Goal: Task Accomplishment & Management: Manage account settings

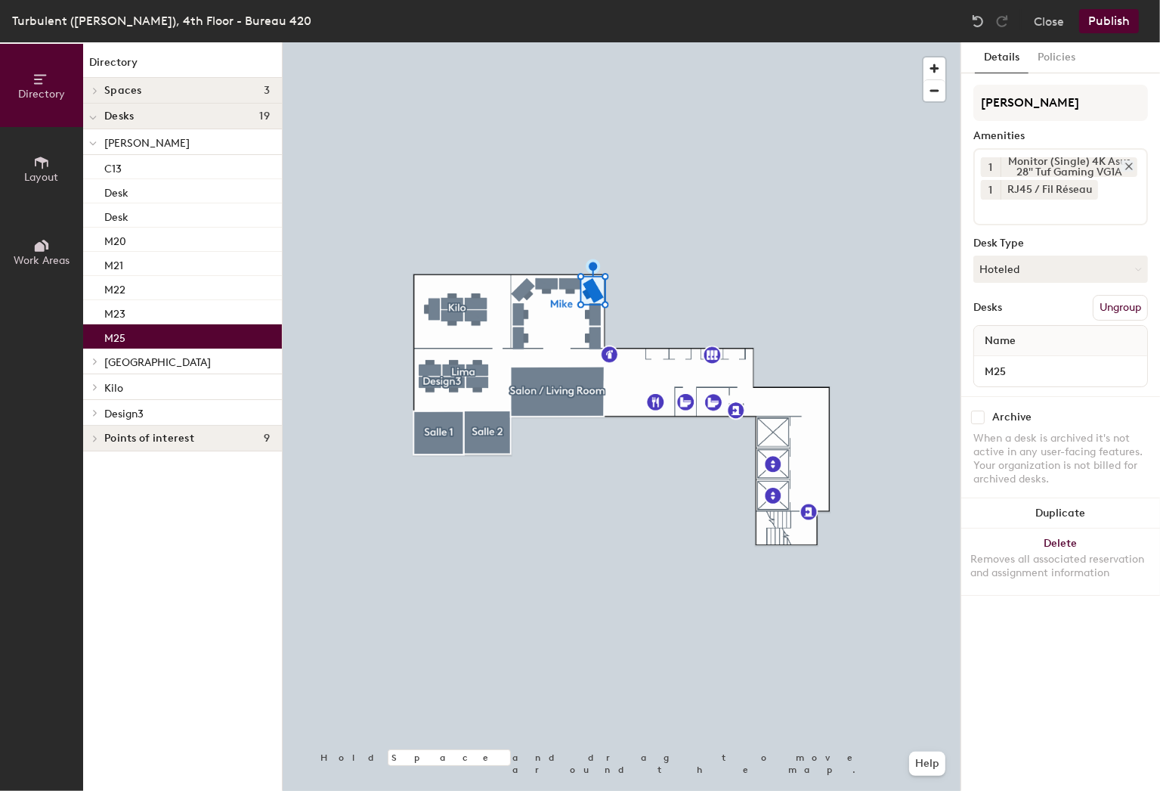
click at [1125, 165] on icon at bounding box center [1129, 166] width 11 height 11
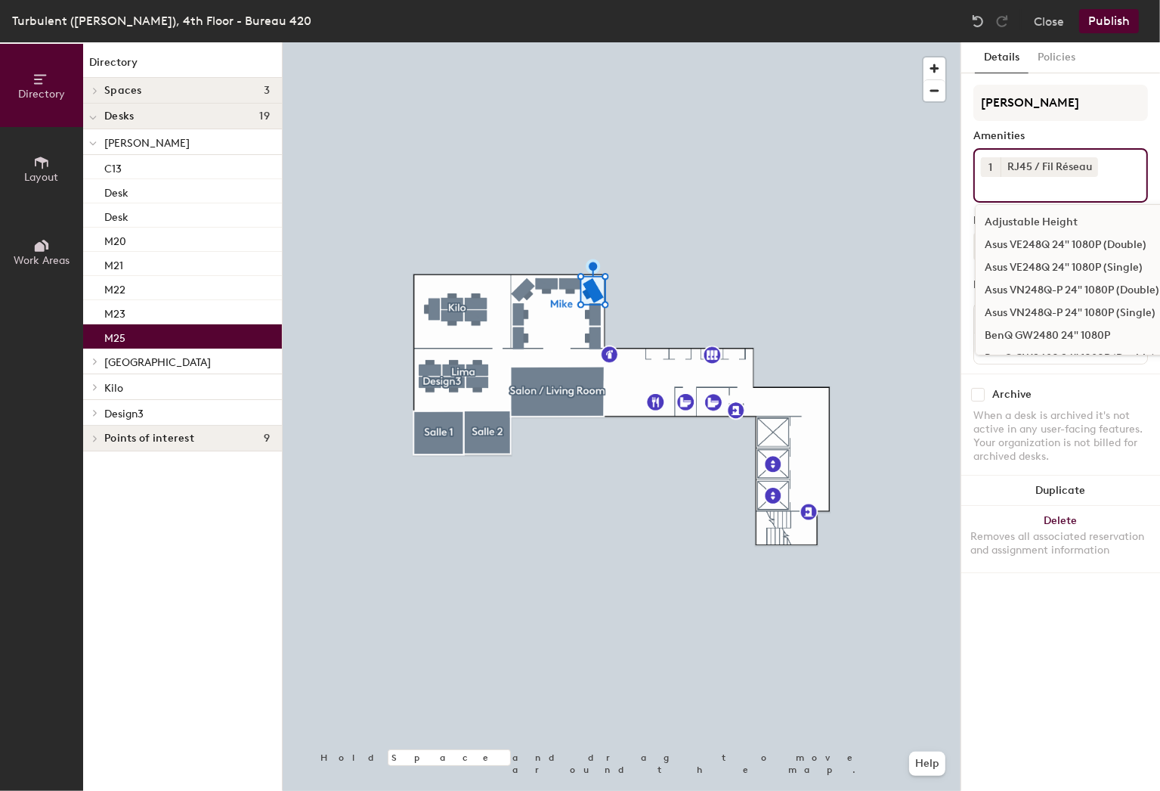
click at [1035, 188] on input at bounding box center [1049, 186] width 136 height 18
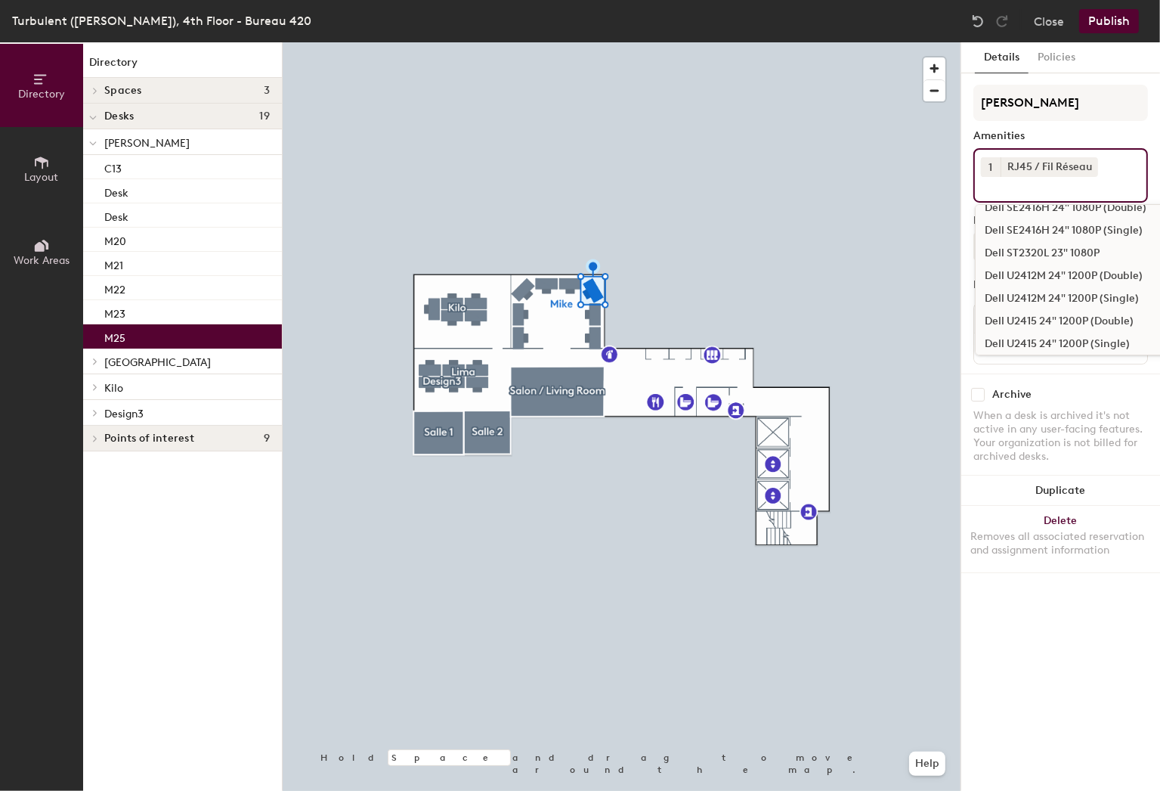
scroll to position [378, 0]
click at [1041, 296] on div "Dell U2415 24" 1200P (Double)" at bounding box center [1106, 297] width 261 height 23
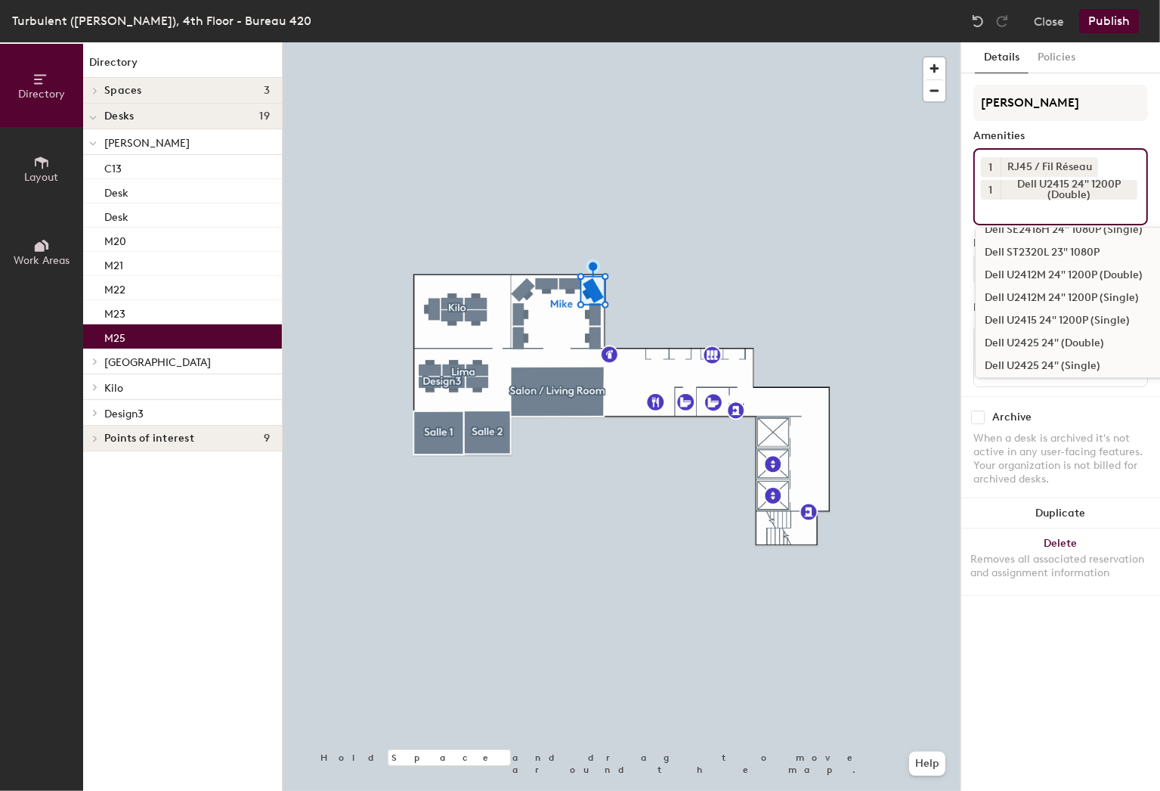
click at [1006, 209] on input at bounding box center [1049, 209] width 136 height 18
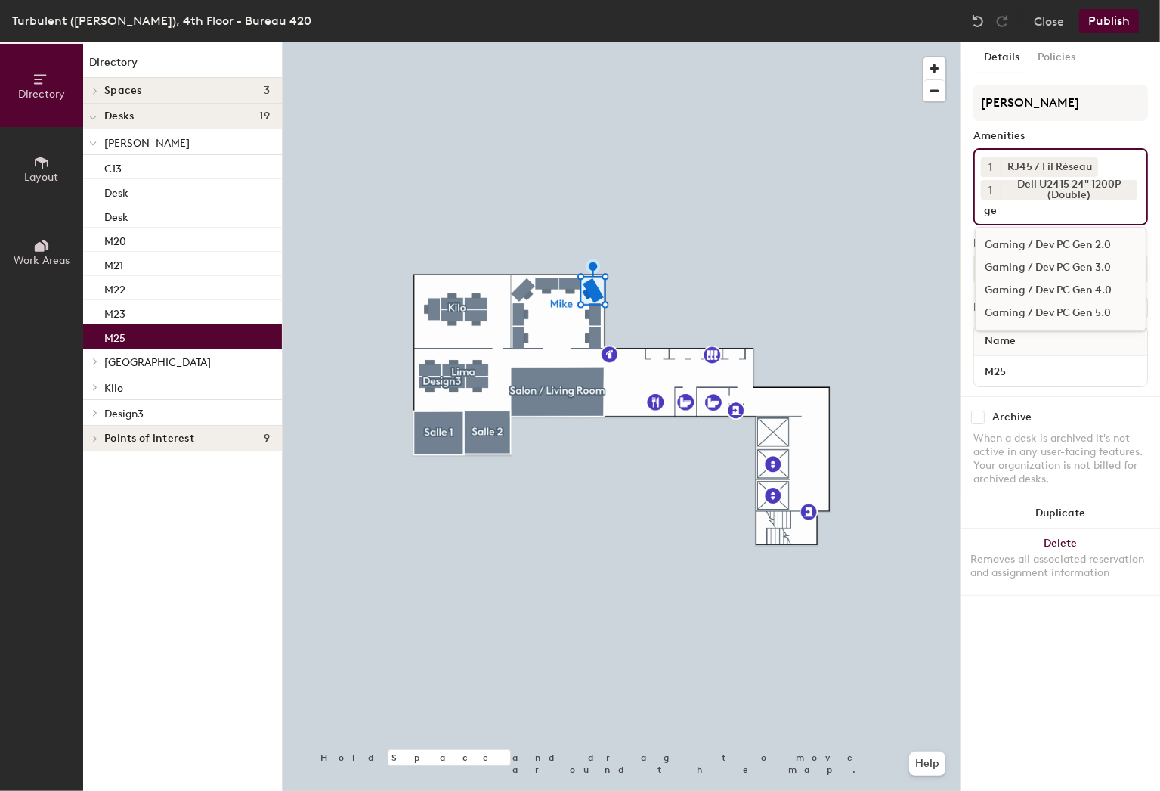
scroll to position [0, 0]
type input "gen 4"
click at [1091, 243] on div "Gaming / Dev PC Gen 4.0" at bounding box center [1061, 245] width 170 height 23
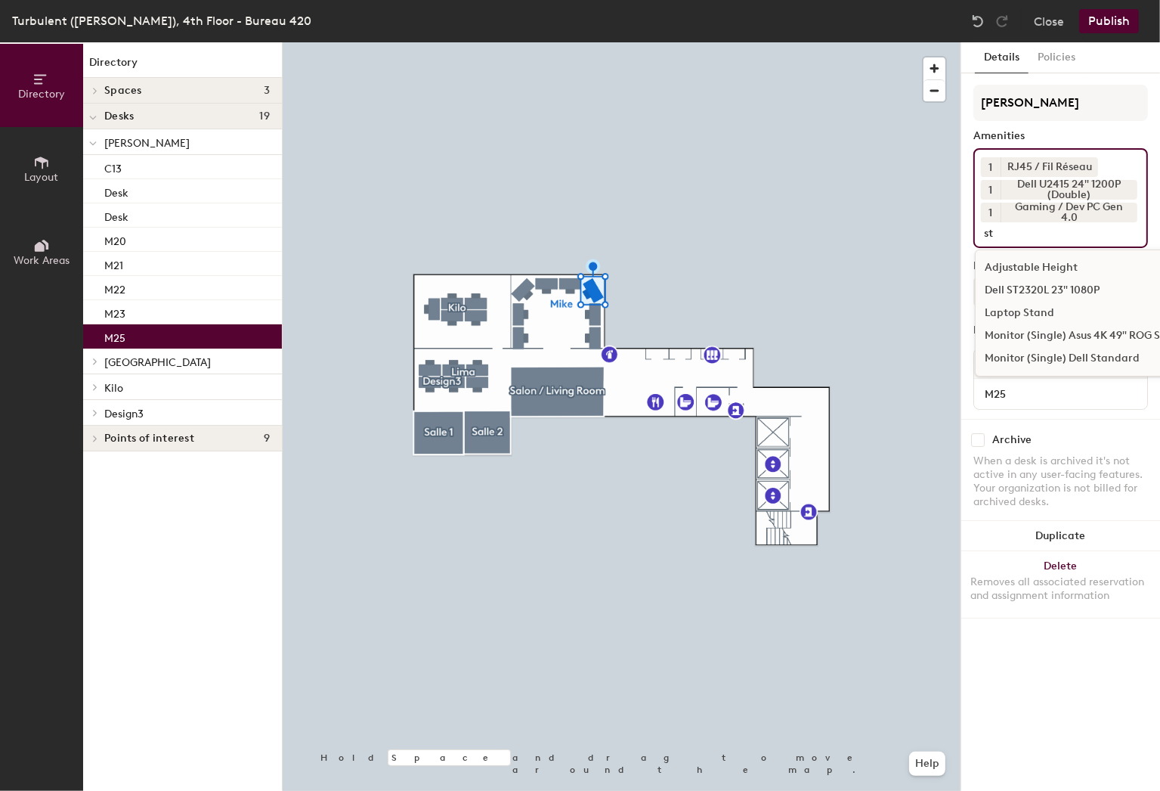
type input "s"
click at [1040, 266] on div "Adjustable Height" at bounding box center [1106, 267] width 261 height 23
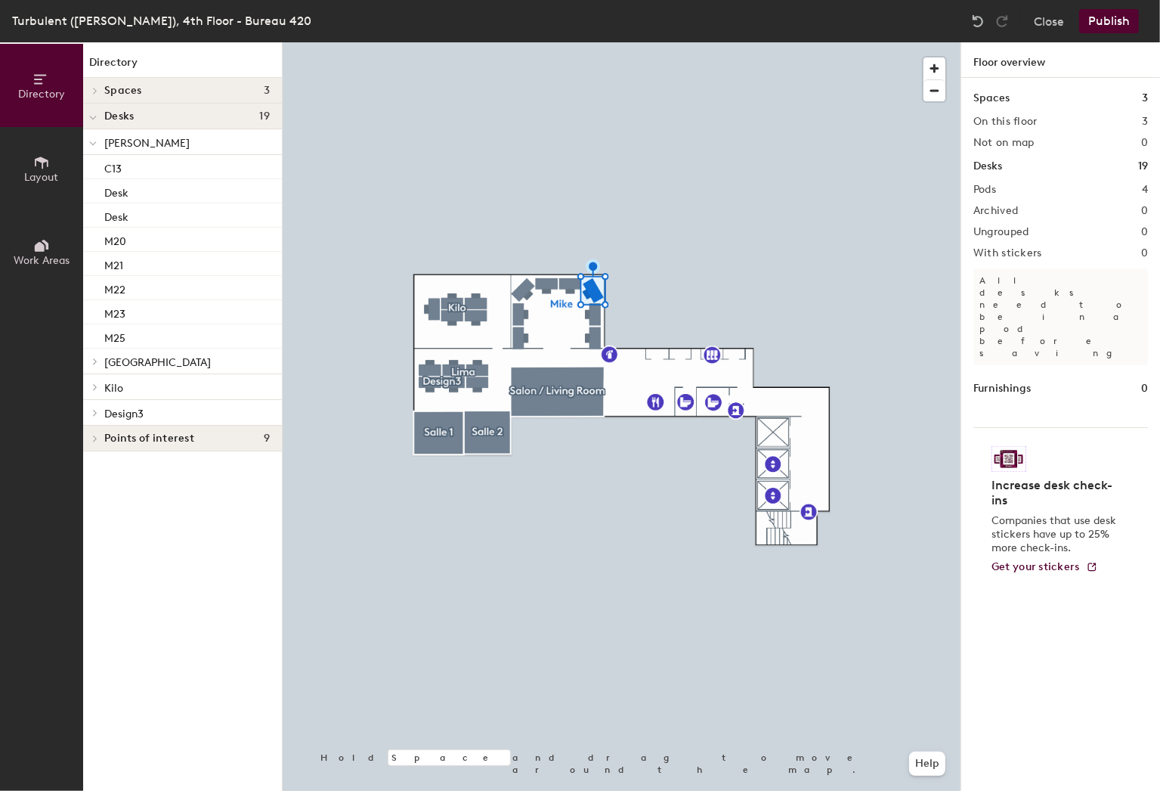
click at [1115, 26] on button "Publish" at bounding box center [1109, 21] width 60 height 24
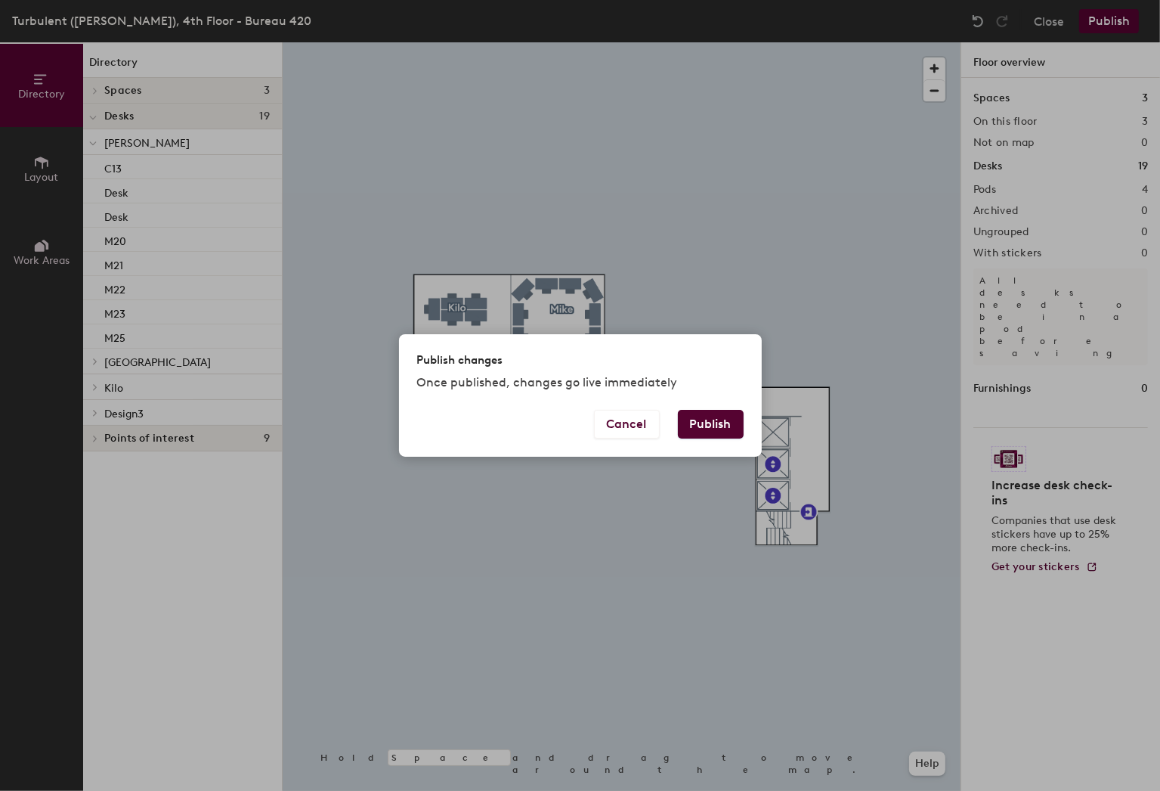
click at [708, 414] on button "Publish" at bounding box center [711, 424] width 66 height 29
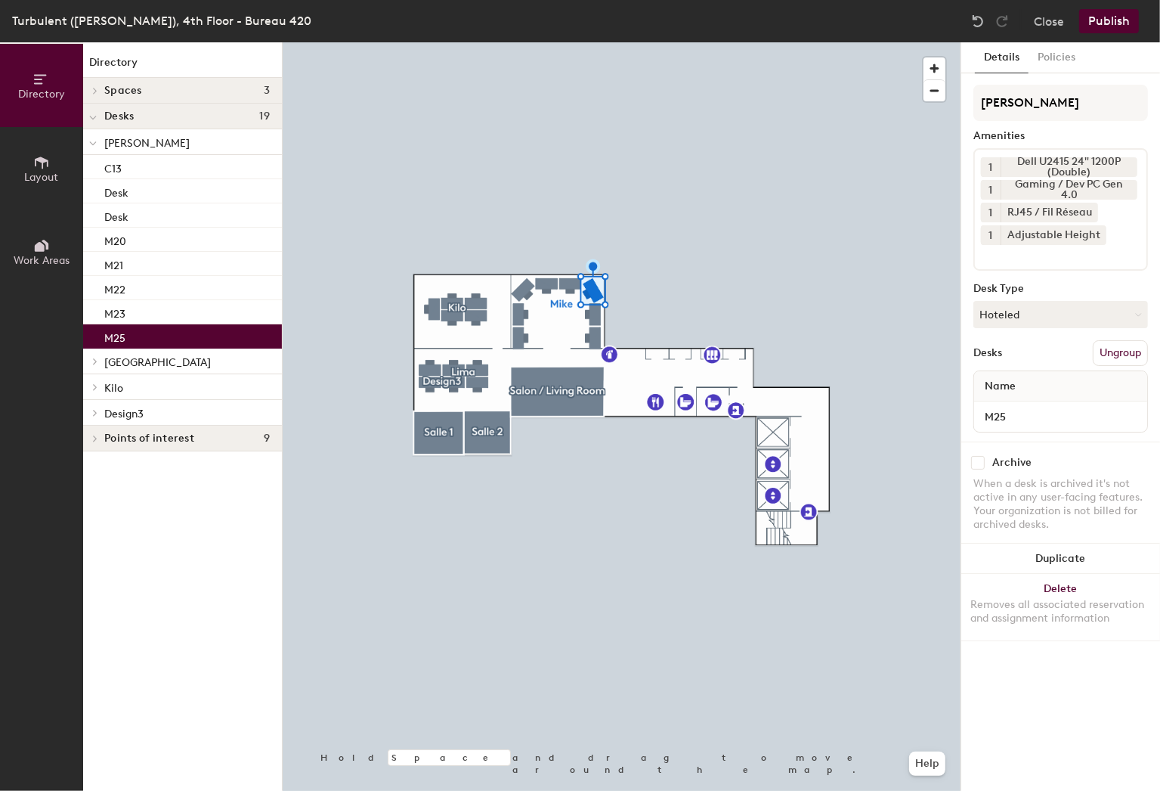
click at [1131, 187] on icon at bounding box center [1129, 189] width 11 height 11
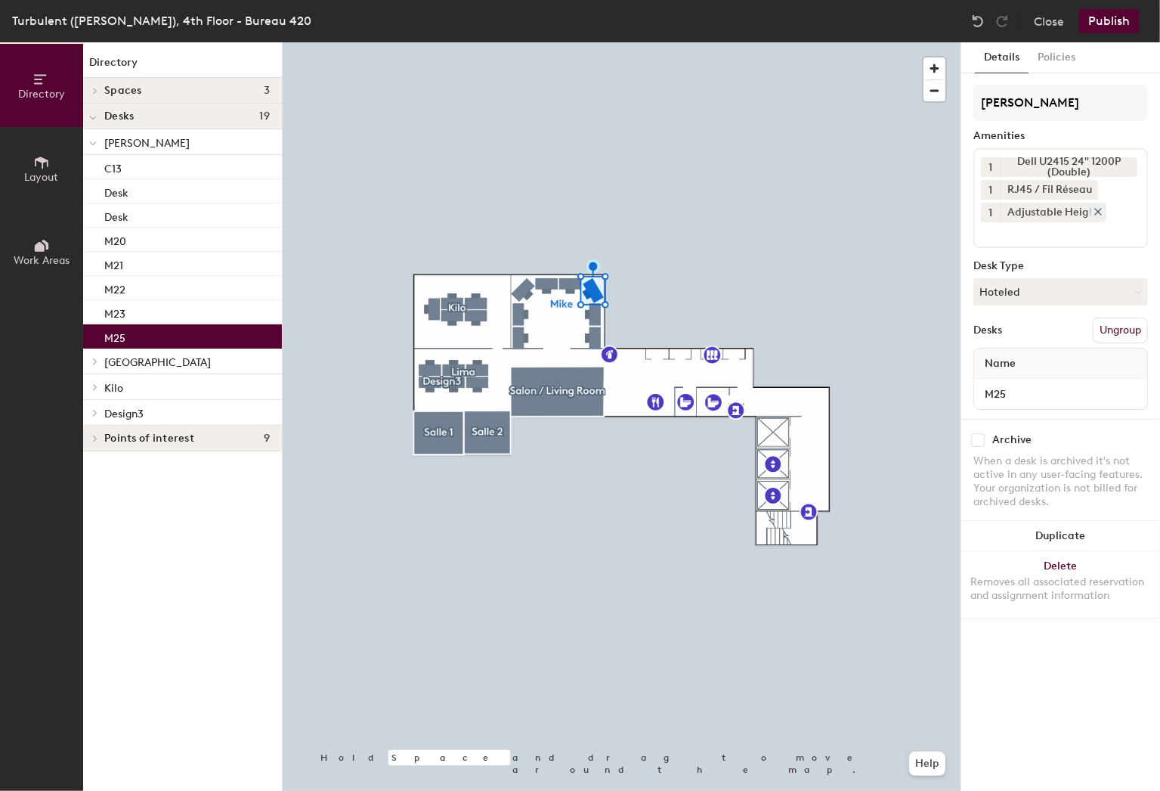
click at [1093, 210] on icon at bounding box center [1098, 211] width 11 height 11
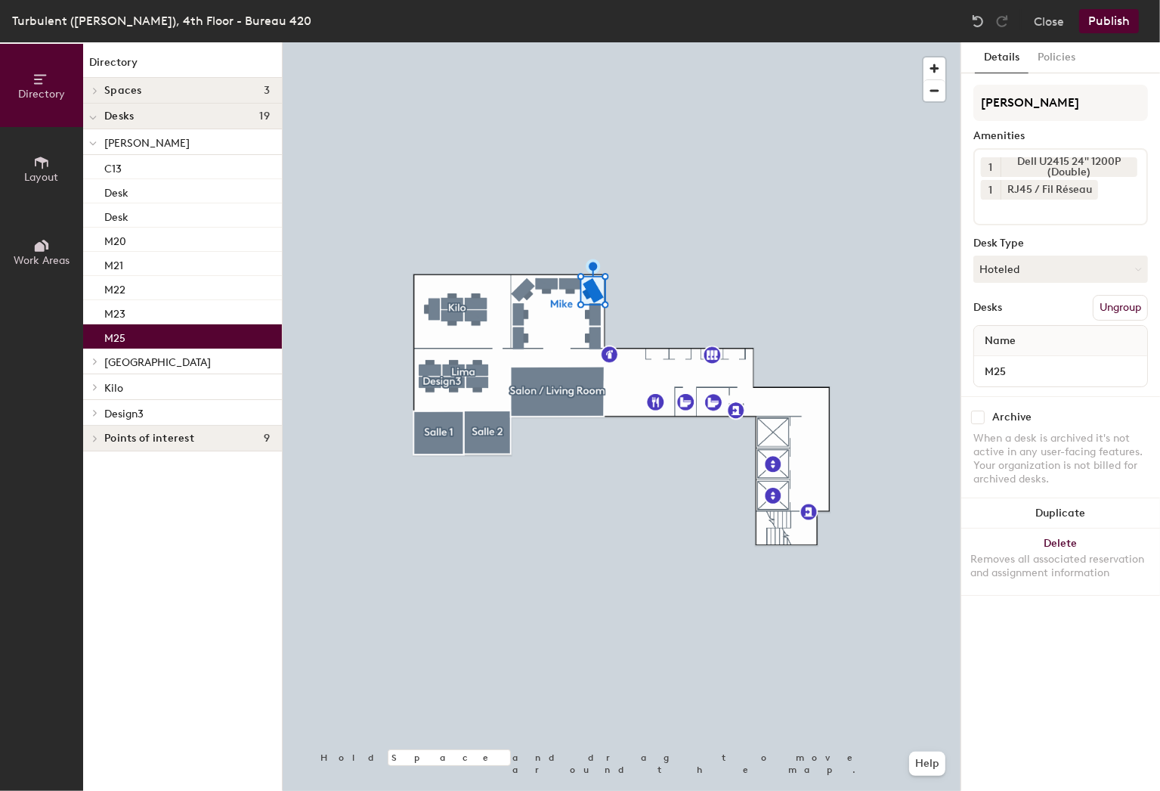
click at [524, 42] on div at bounding box center [622, 42] width 678 height 0
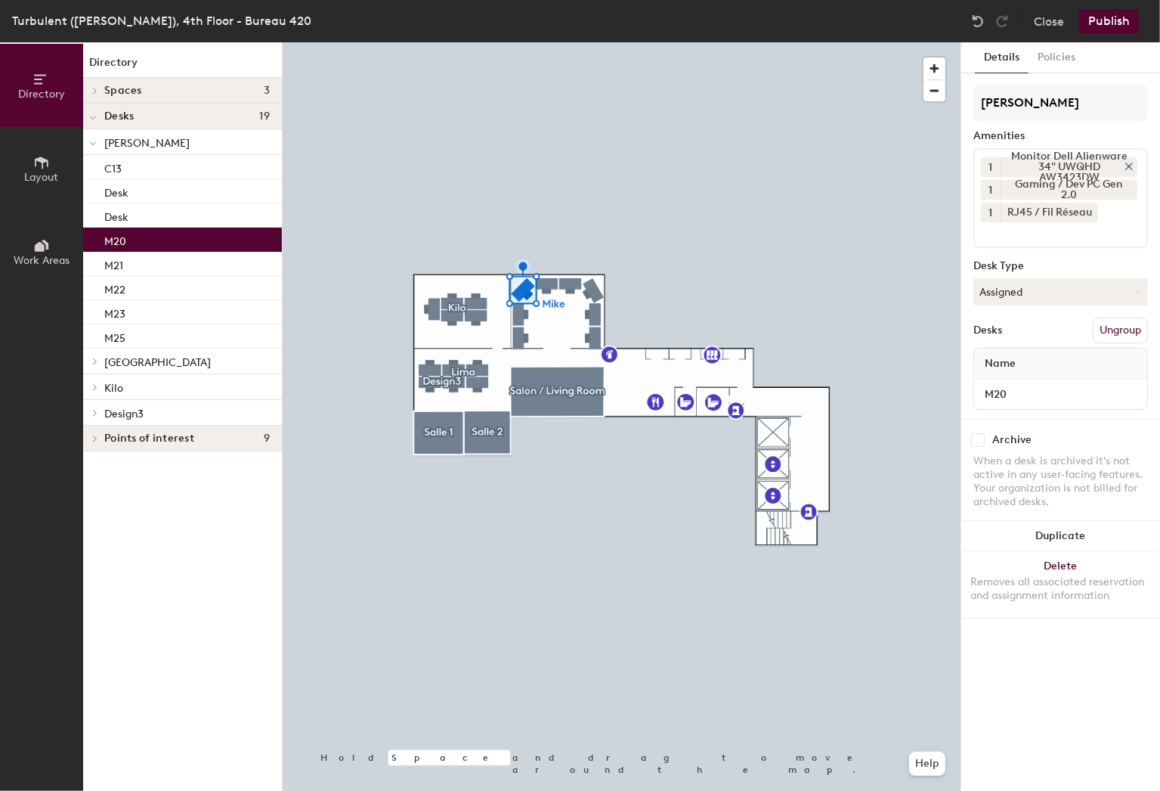
click at [1131, 166] on icon at bounding box center [1129, 166] width 11 height 11
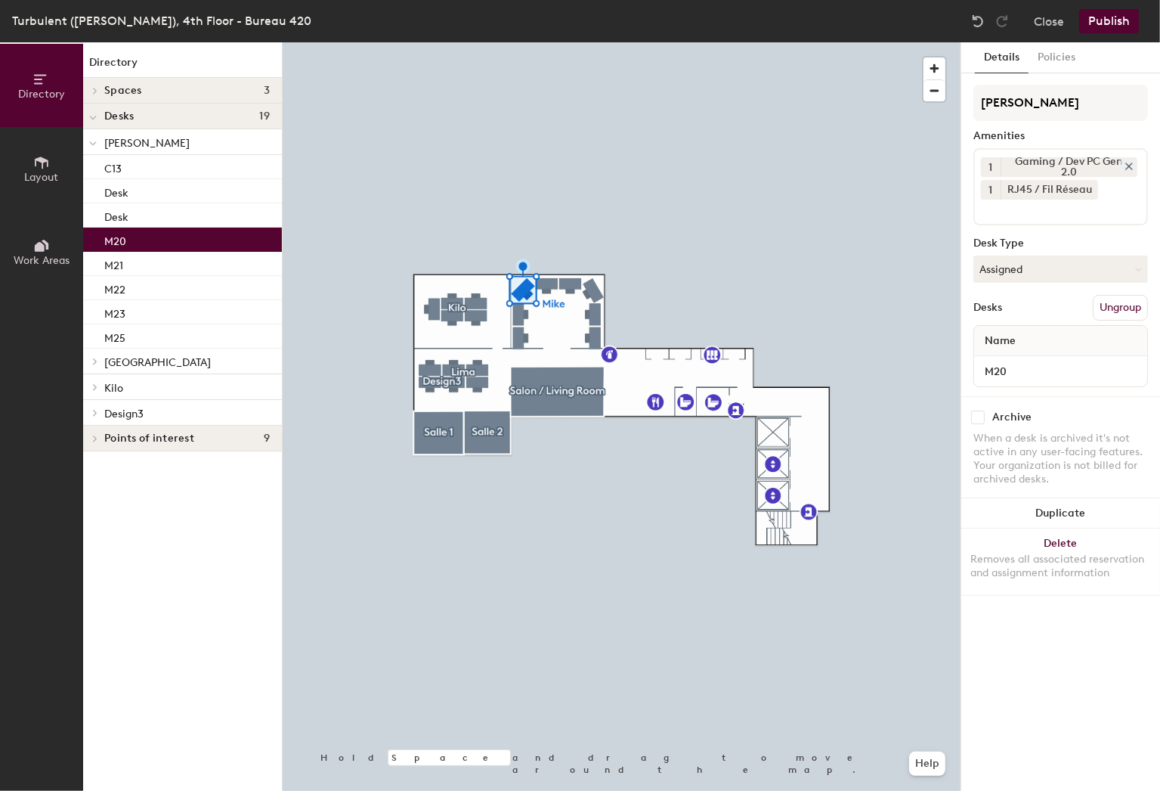
click at [1131, 162] on icon at bounding box center [1129, 166] width 11 height 11
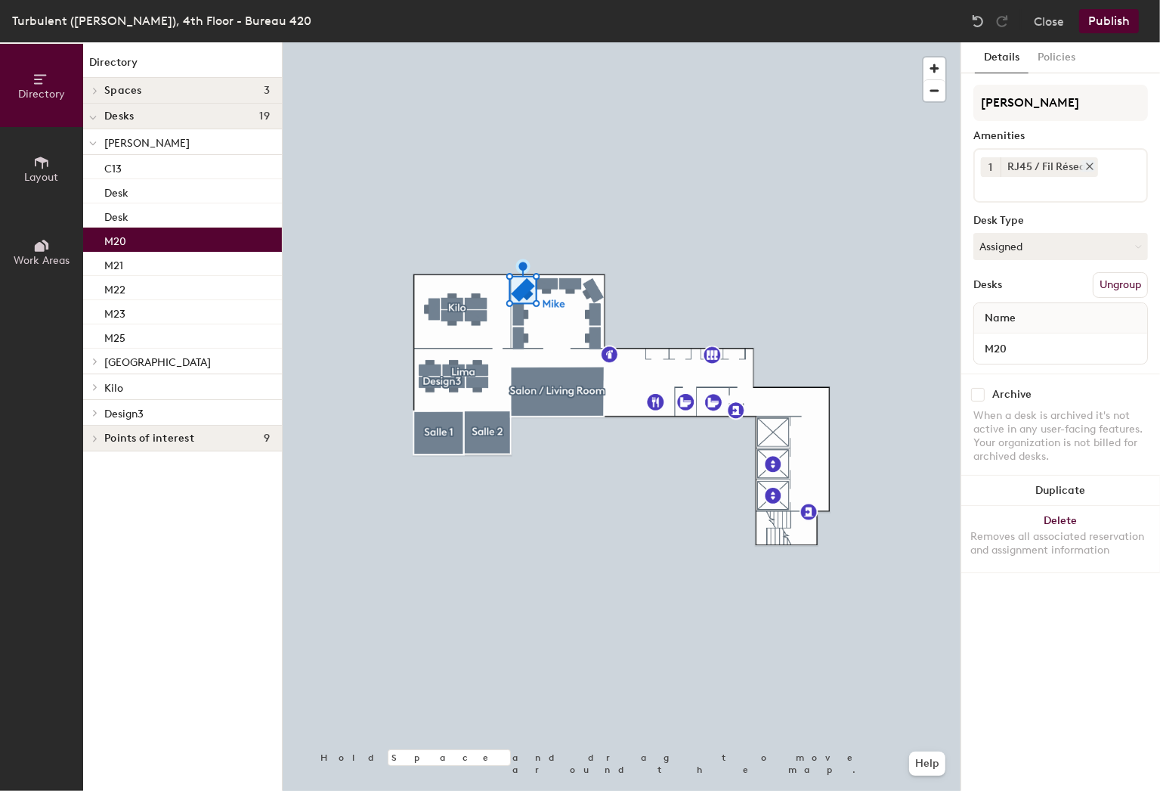
click at [1087, 162] on icon at bounding box center [1090, 166] width 11 height 11
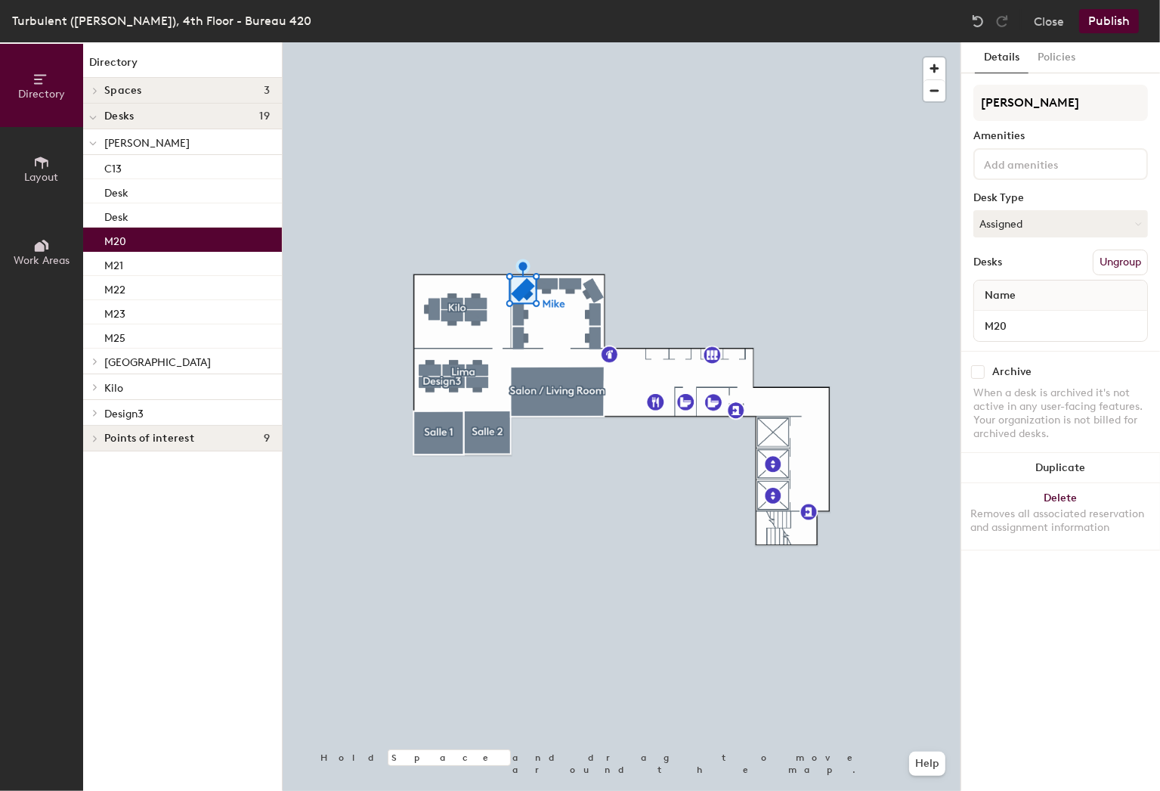
click at [1080, 166] on input at bounding box center [1049, 163] width 136 height 18
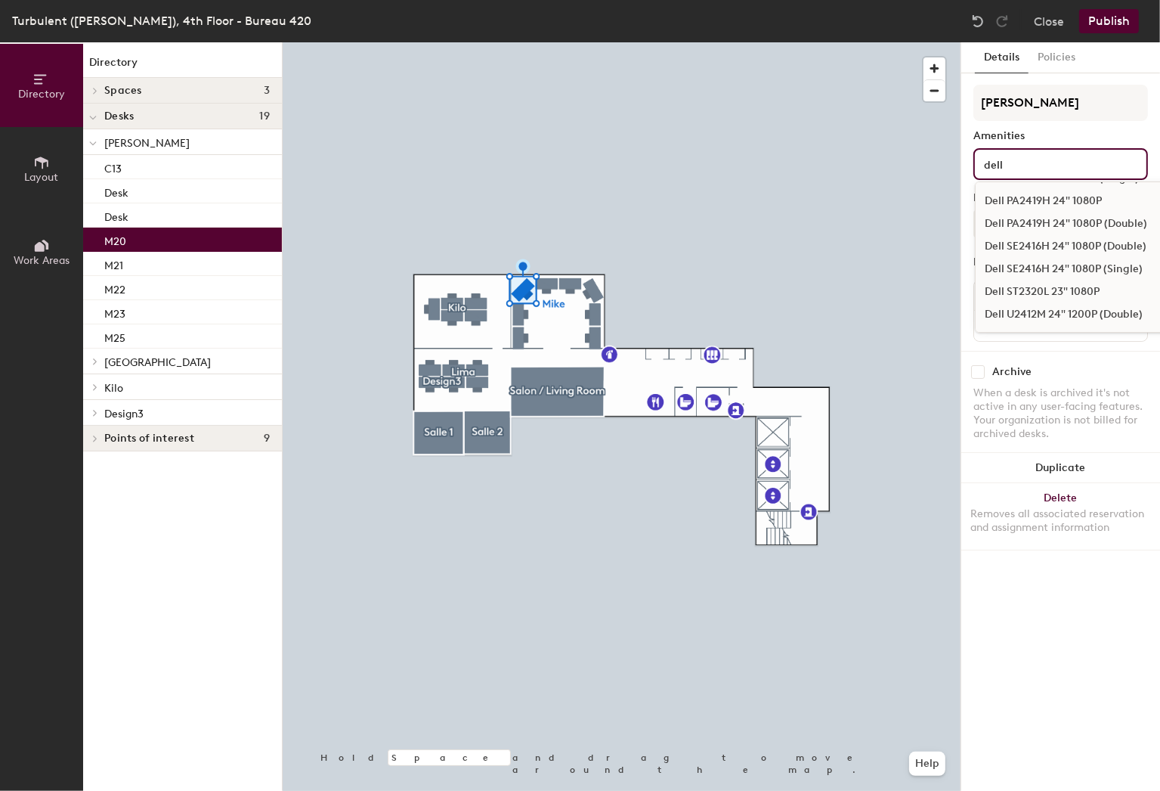
scroll to position [227, 0]
type input "dell"
click at [1046, 265] on div "Dell U2415 24" 1200P (Double)" at bounding box center [1106, 267] width 261 height 23
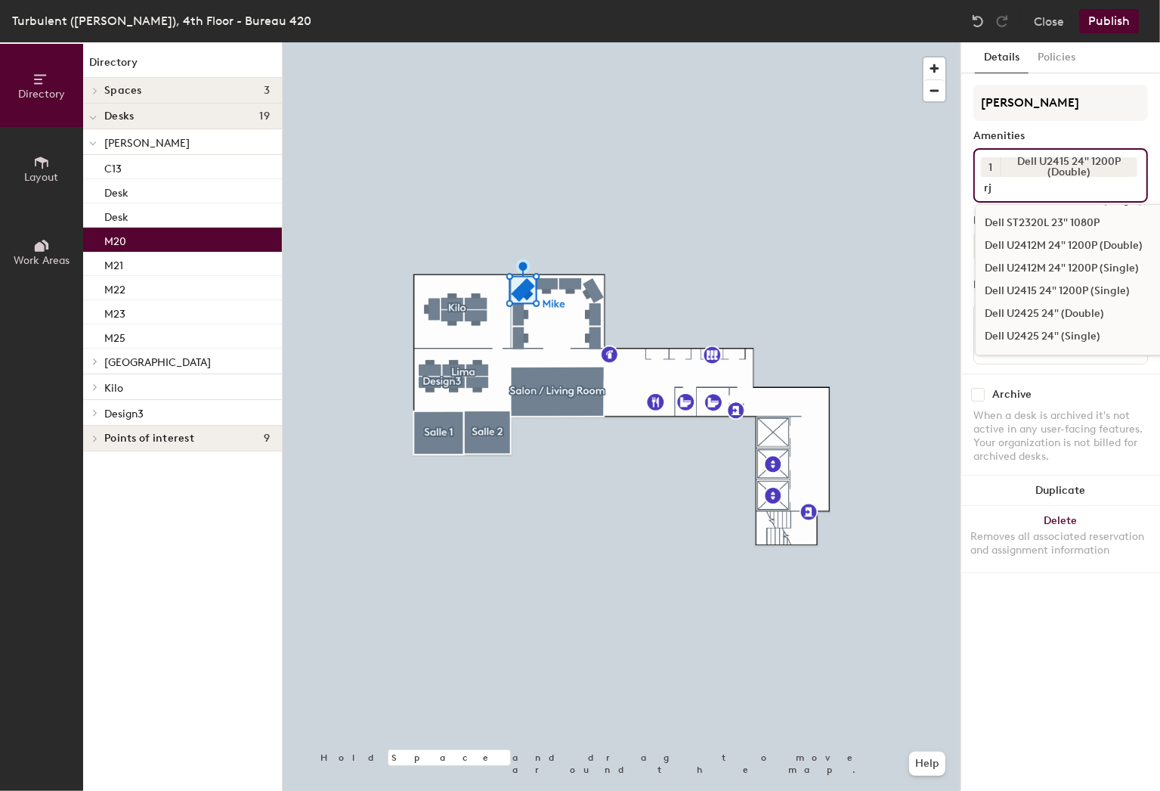
scroll to position [0, 0]
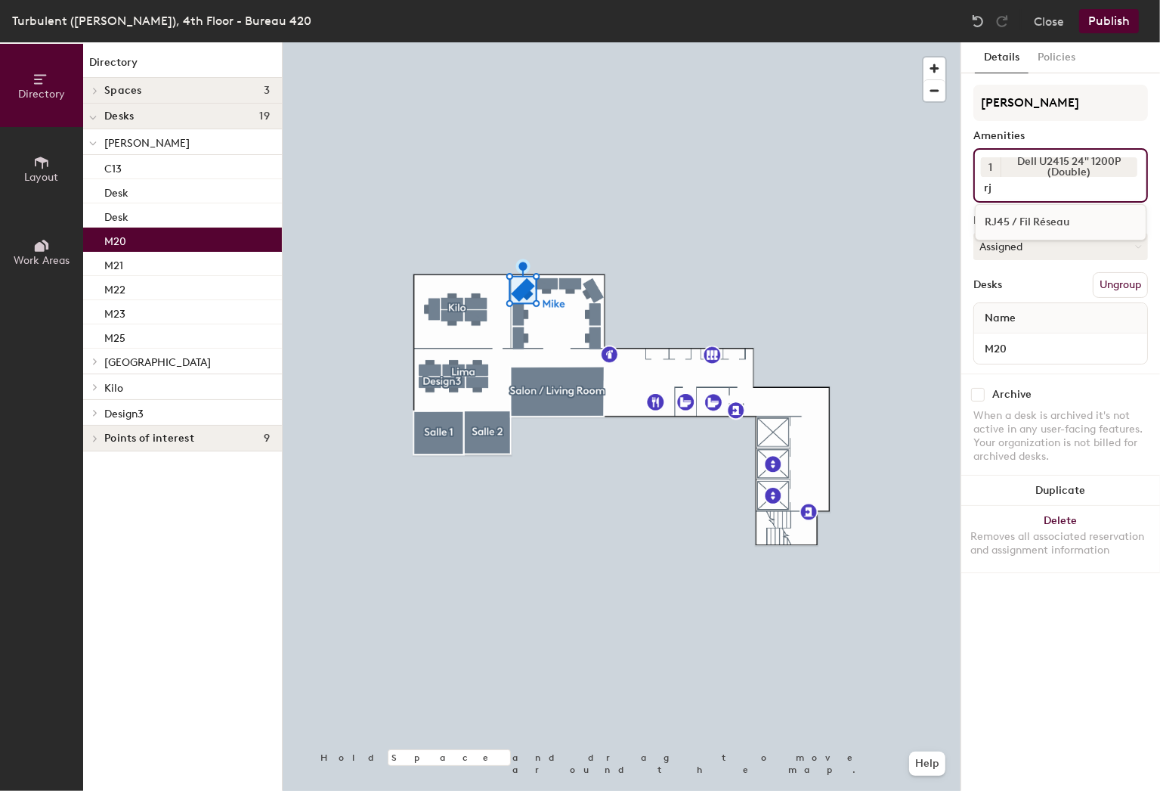
type input "rj"
click at [1018, 227] on div "RJ45 / Fil Réseau" at bounding box center [1061, 222] width 170 height 23
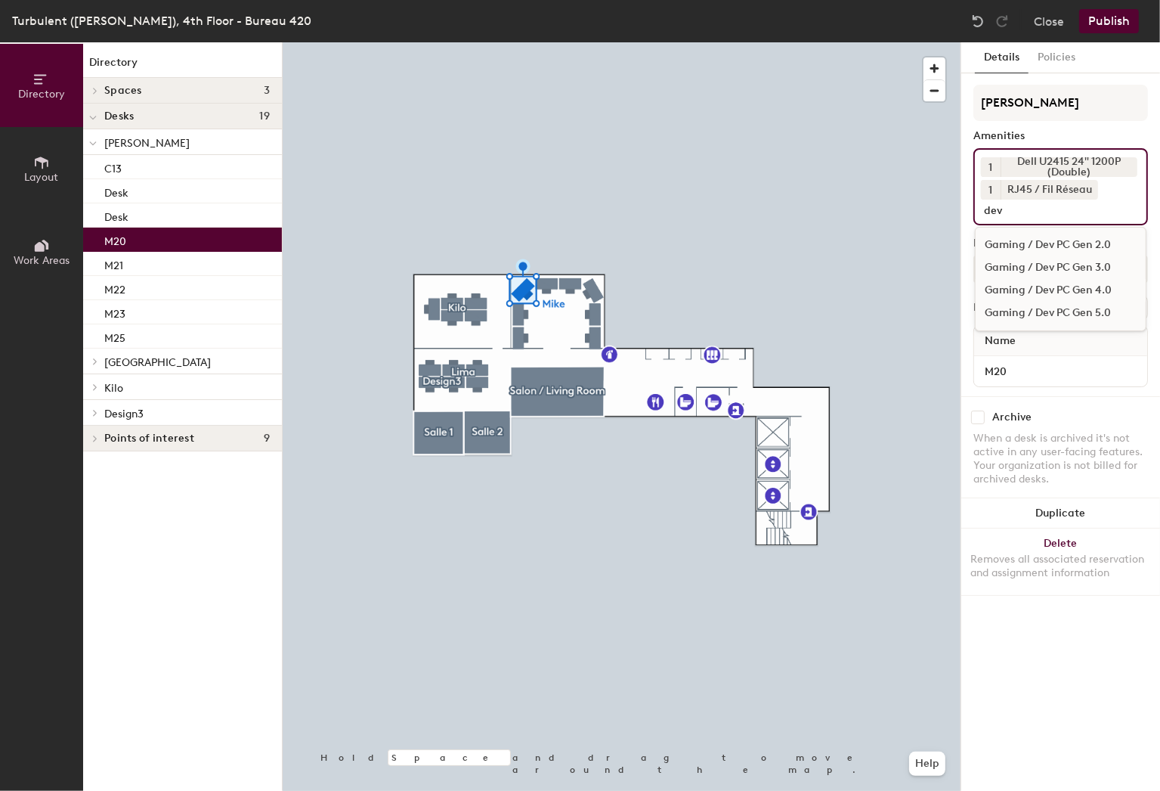
type input "dev"
click at [1051, 286] on div "Gaming / Dev PC Gen 4.0" at bounding box center [1061, 290] width 170 height 23
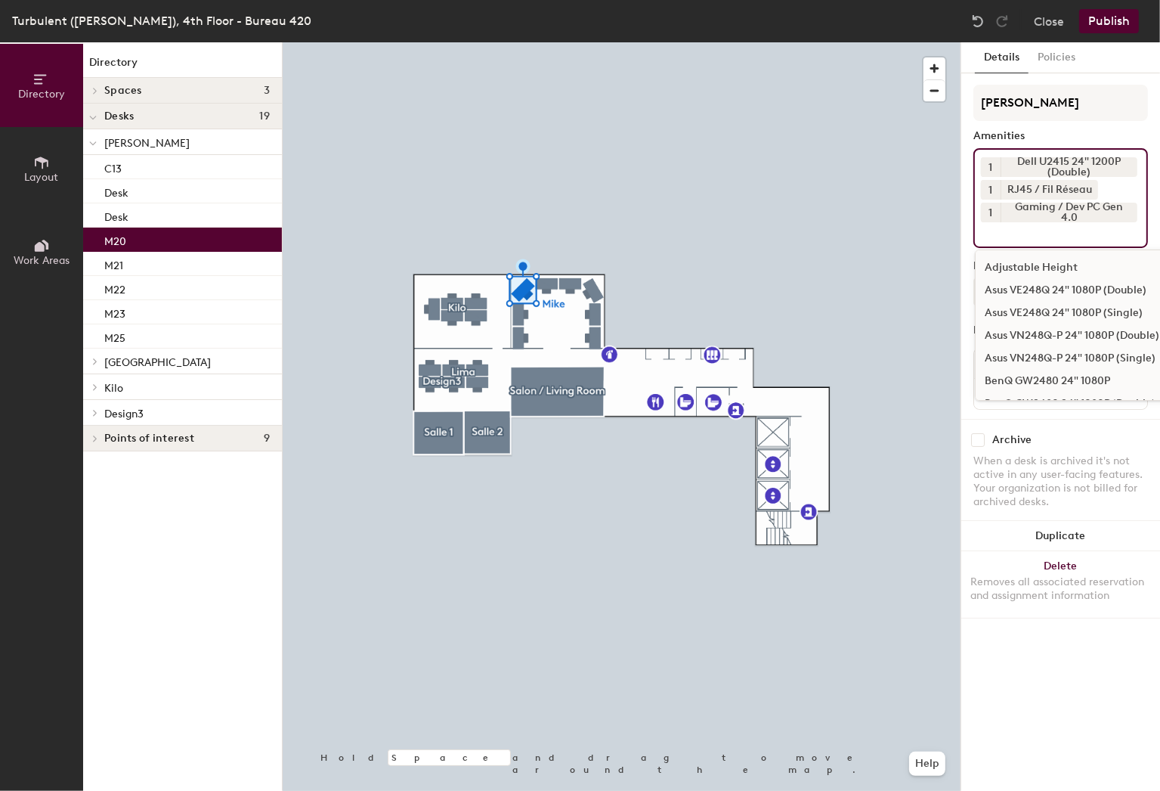
click at [1058, 265] on div "Adjustable Height" at bounding box center [1106, 267] width 261 height 23
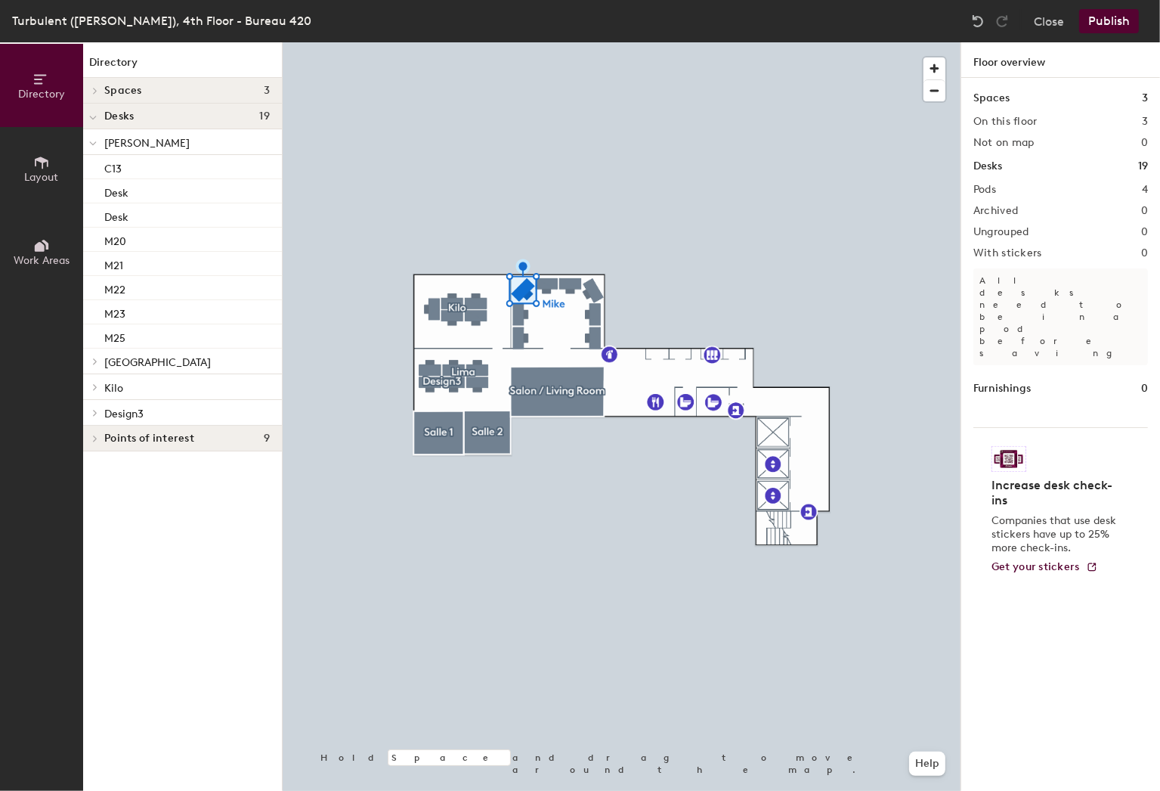
click at [1107, 24] on button "Publish" at bounding box center [1109, 21] width 60 height 24
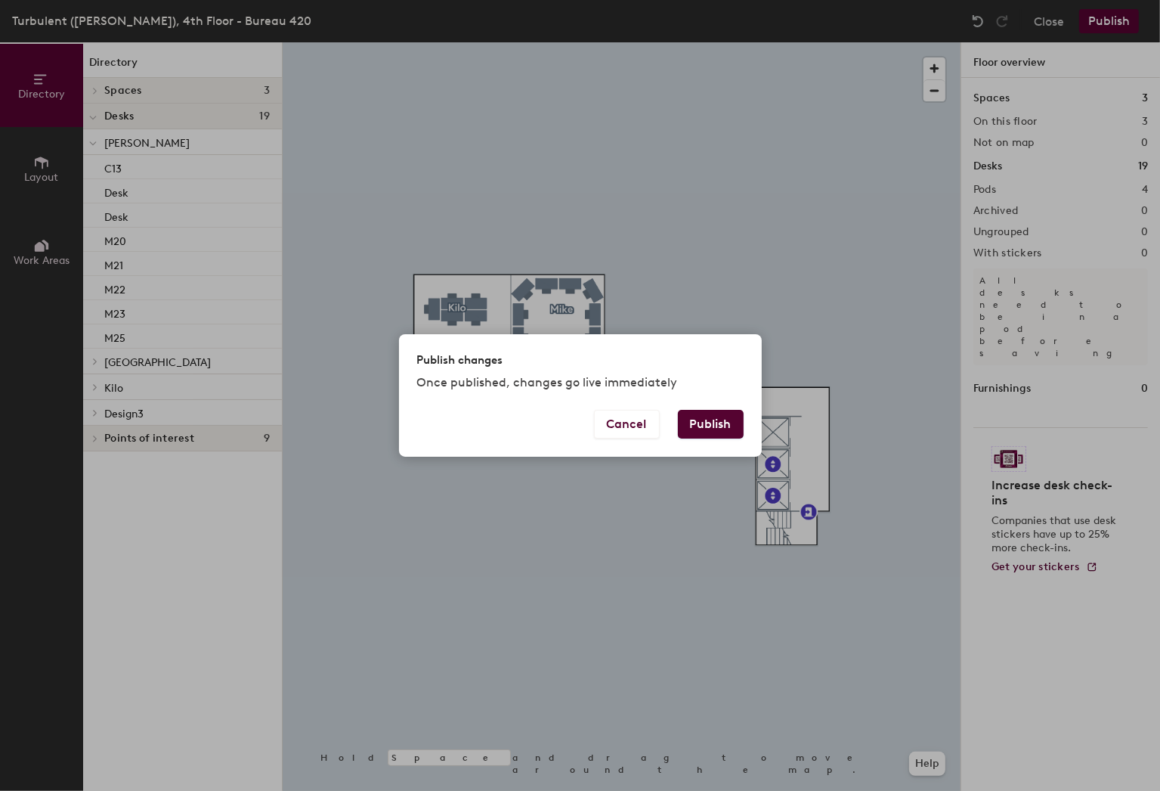
click at [732, 421] on button "Publish" at bounding box center [711, 424] width 66 height 29
